Goal: Use online tool/utility: Utilize a website feature to perform a specific function

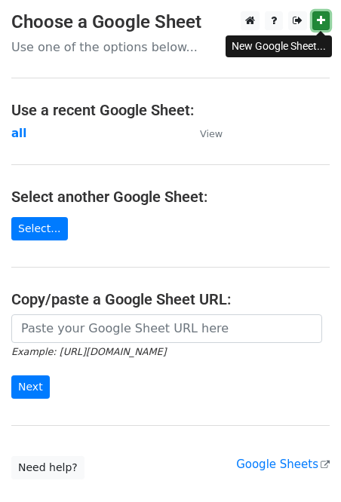
click at [323, 23] on icon at bounding box center [321, 20] width 8 height 11
click at [5, 134] on main "Choose a Google Sheet Use one of the options below... Use a recent Google Sheet…" at bounding box center [170, 245] width 341 height 468
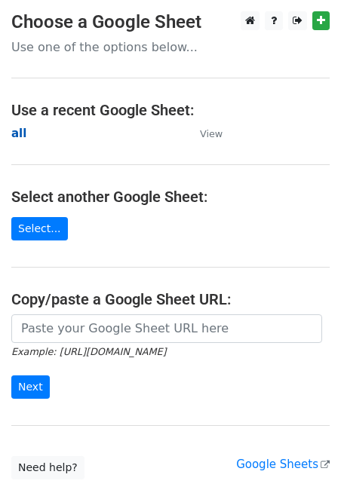
click at [17, 133] on strong "all" at bounding box center [18, 134] width 15 height 14
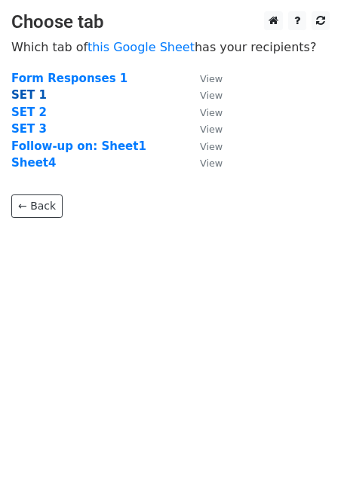
click at [28, 92] on strong "SET 1" at bounding box center [28, 95] width 35 height 14
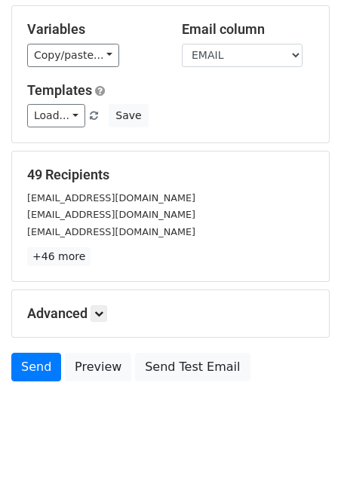
scroll to position [143, 0]
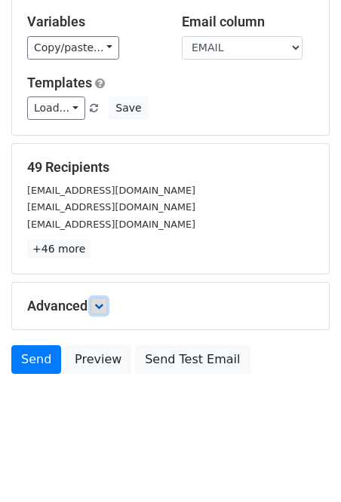
click at [95, 306] on link at bounding box center [98, 306] width 17 height 17
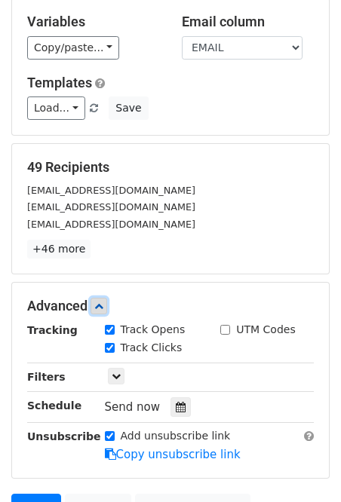
click at [95, 306] on link at bounding box center [98, 306] width 17 height 17
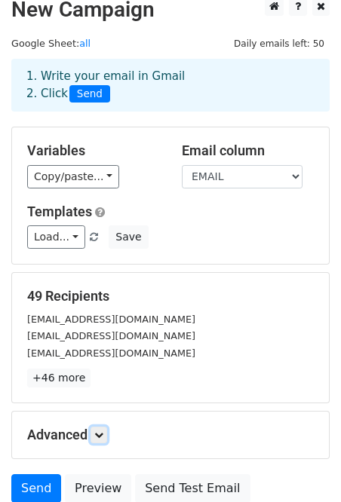
scroll to position [34, 0]
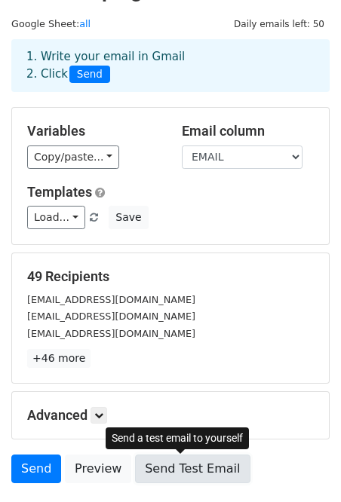
click at [188, 474] on link "Send Test Email" at bounding box center [192, 469] width 115 height 29
